Goal: Task Accomplishment & Management: Use online tool/utility

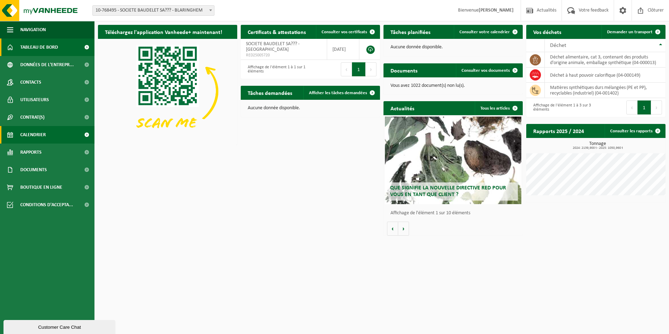
click at [29, 133] on span "Calendrier" at bounding box center [33, 134] width 26 height 17
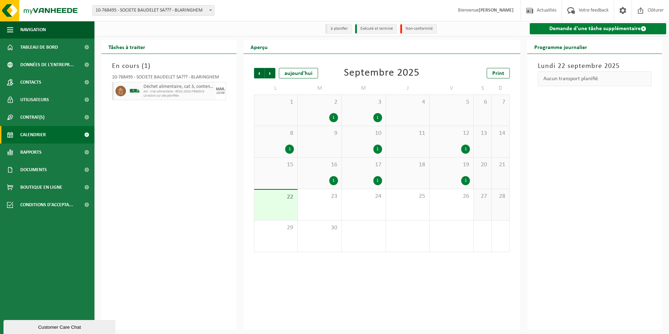
click at [611, 28] on link "Demande d'une tâche supplémentaire" at bounding box center [598, 28] width 137 height 11
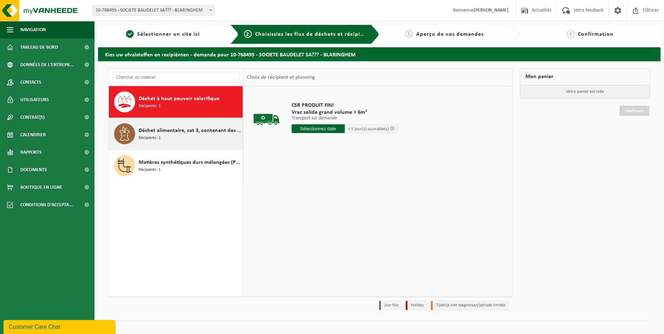
click at [133, 131] on span at bounding box center [124, 133] width 21 height 21
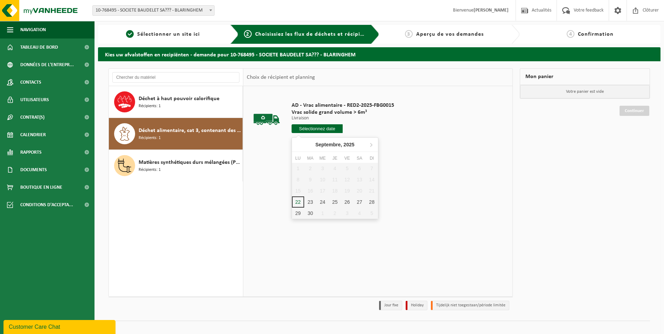
click at [307, 127] on input "text" at bounding box center [316, 128] width 51 height 9
click at [310, 203] on div "23" at bounding box center [310, 201] width 12 height 11
type input "à partir de 2025-09-23"
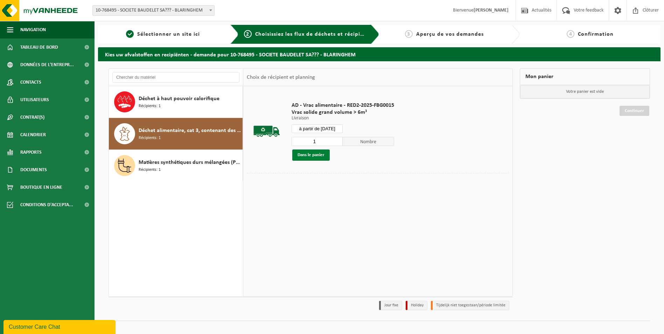
click at [309, 154] on button "Dans le panier" at bounding box center [310, 154] width 37 height 11
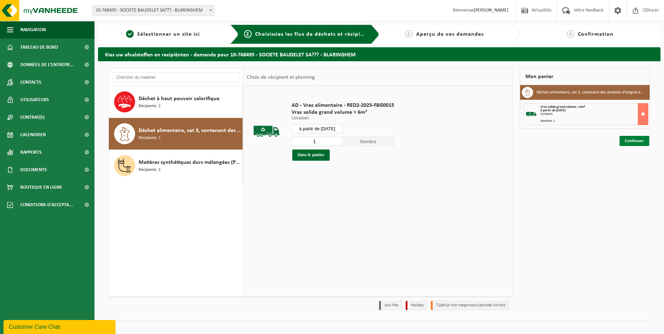
click at [633, 140] on link "Continuer" at bounding box center [634, 141] width 30 height 10
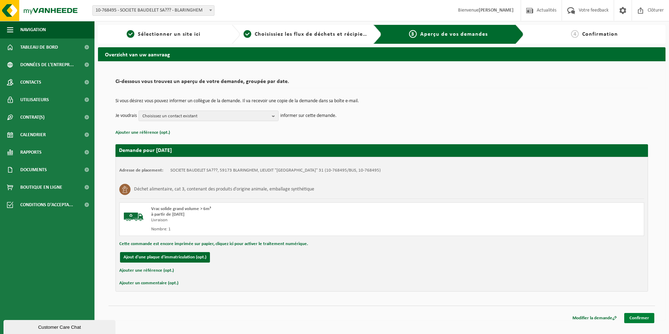
click at [636, 316] on link "Confirmer" at bounding box center [639, 318] width 30 height 10
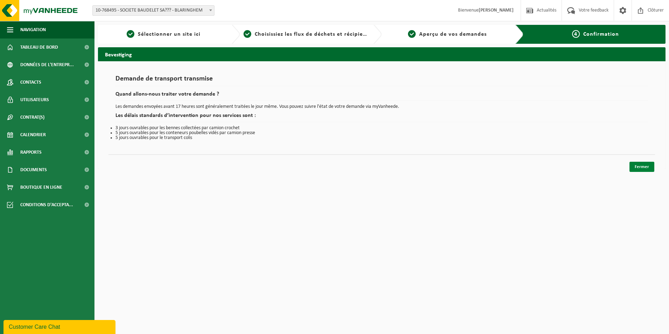
click at [642, 166] on link "Fermer" at bounding box center [641, 167] width 25 height 10
